Goal: Transaction & Acquisition: Purchase product/service

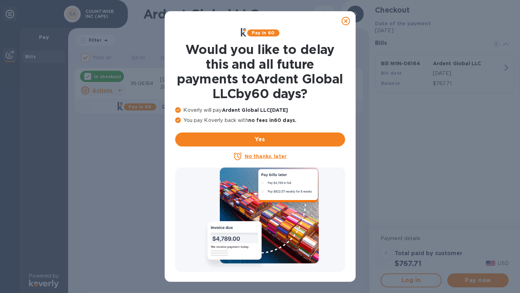
click at [346, 21] on icon at bounding box center [346, 21] width 8 height 8
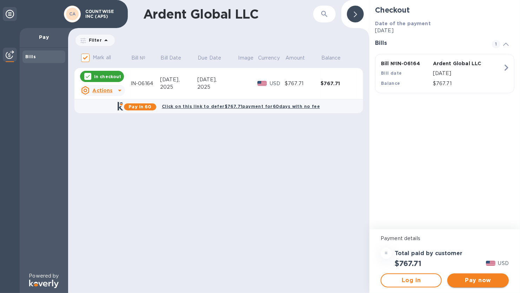
click at [472, 278] on span "Pay now" at bounding box center [478, 281] width 50 height 8
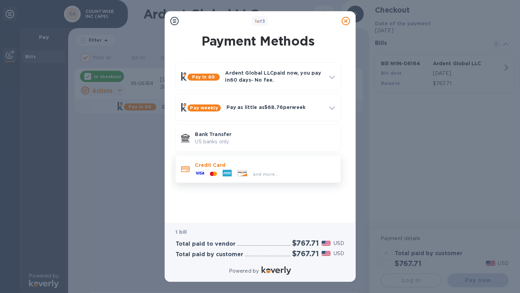
click at [276, 173] on span "and more..." at bounding box center [266, 174] width 26 height 5
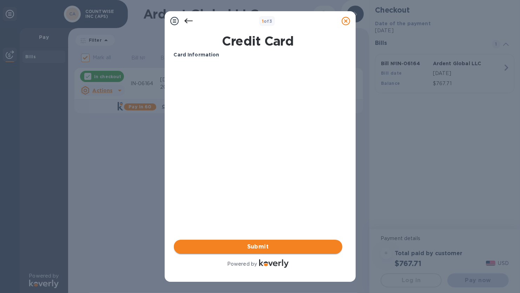
click at [254, 247] on span "Submit" at bounding box center [257, 247] width 157 height 8
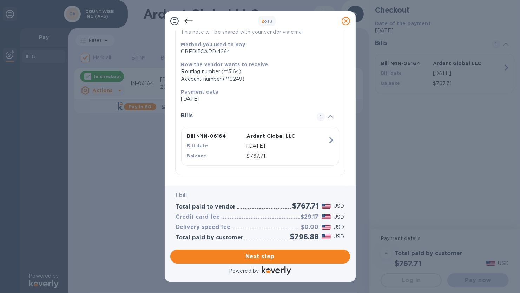
scroll to position [83, 0]
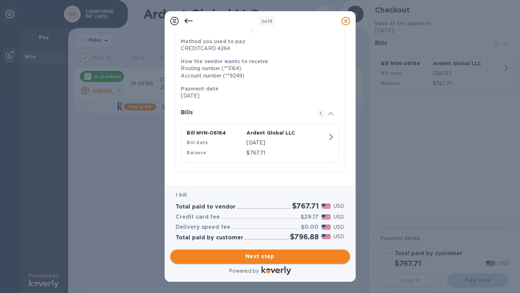
click at [257, 252] on button "Next step" at bounding box center [260, 257] width 180 height 14
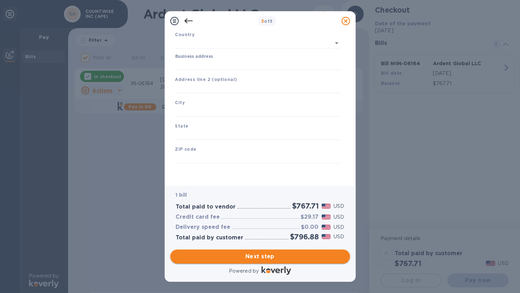
type input "[GEOGRAPHIC_DATA]"
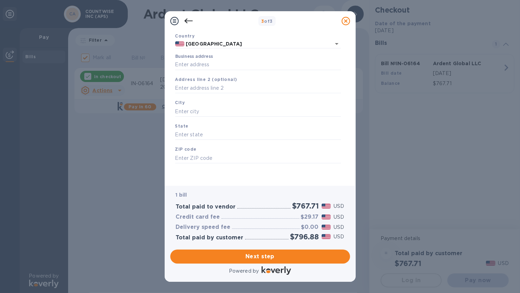
click at [188, 18] on icon at bounding box center [188, 21] width 8 height 8
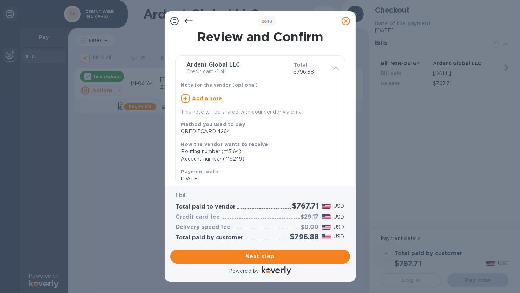
click at [186, 22] on icon at bounding box center [188, 21] width 8 height 5
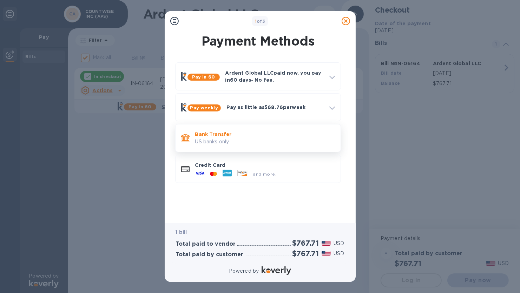
click at [237, 138] on p "US banks only." at bounding box center [265, 141] width 140 height 7
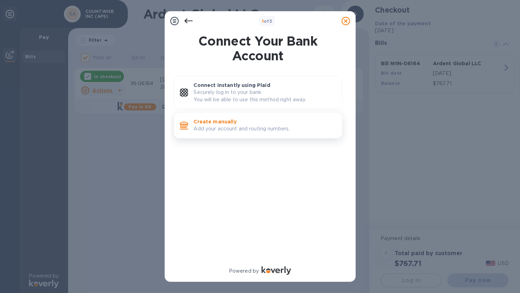
click at [241, 123] on p "Create manually" at bounding box center [265, 121] width 143 height 7
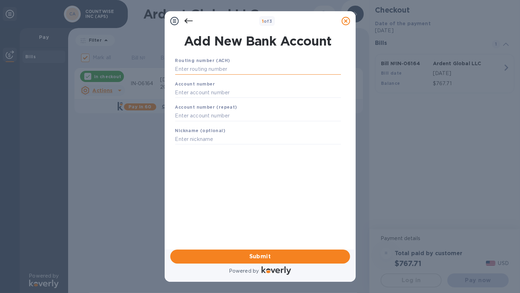
click at [223, 68] on input "text" at bounding box center [258, 69] width 166 height 11
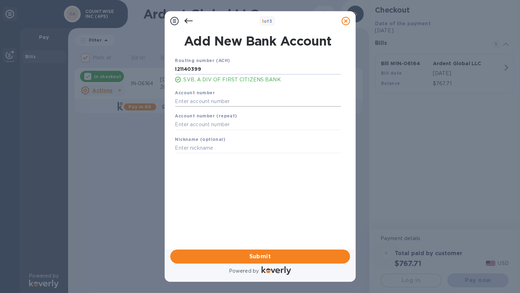
type input "121140399"
click at [196, 101] on input "text" at bounding box center [258, 101] width 166 height 11
type input "3303842818"
click at [192, 127] on input "text" at bounding box center [258, 125] width 166 height 11
type input "3303842818"
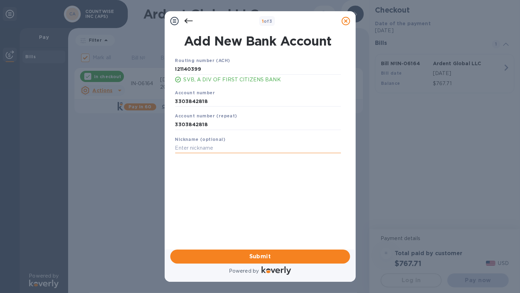
click at [190, 151] on input "text" at bounding box center [258, 148] width 166 height 11
type input "SVB Checking"
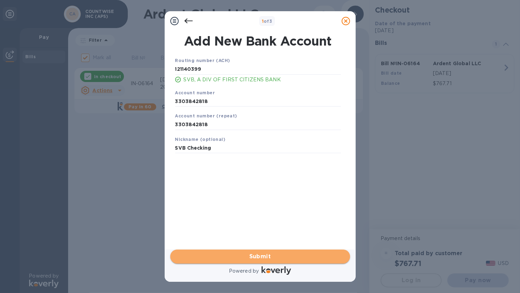
click at [256, 260] on span "Submit" at bounding box center [260, 257] width 168 height 8
